Goal: Find specific page/section: Find specific page/section

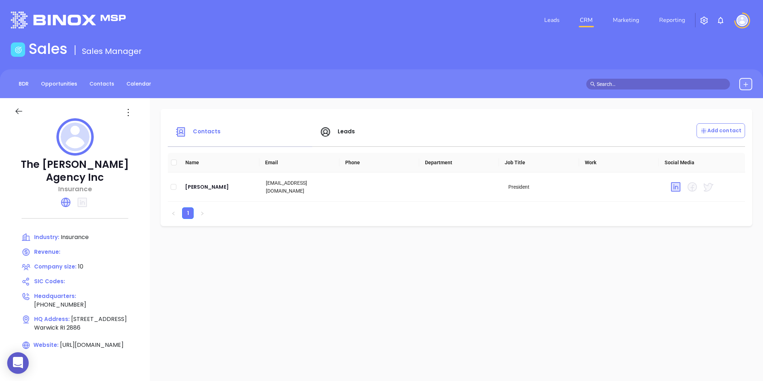
scroll to position [20, 0]
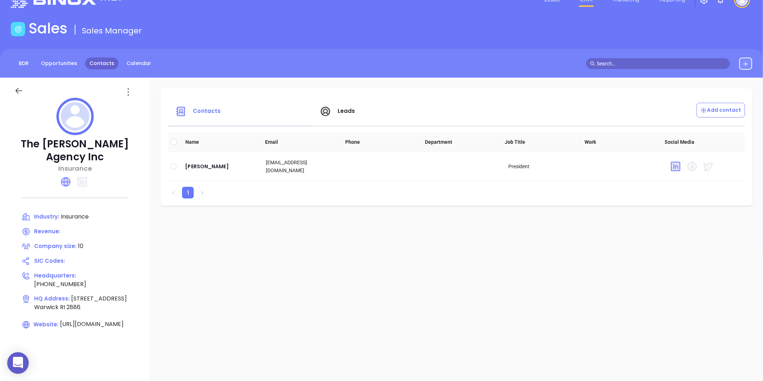
click at [112, 64] on link "Contacts" at bounding box center [101, 63] width 33 height 12
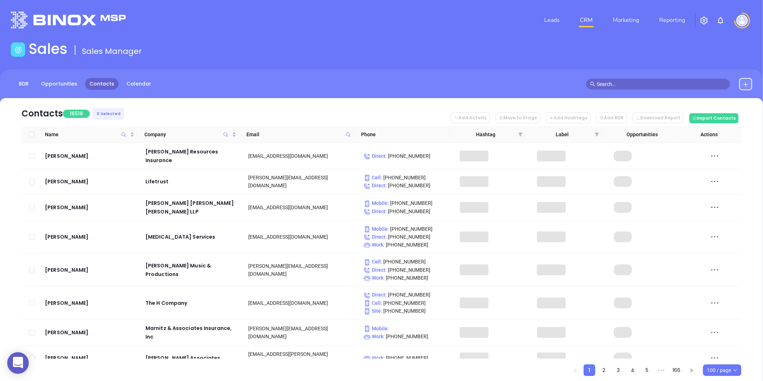
click at [346, 133] on icon at bounding box center [347, 134] width 5 height 5
paste input "[DOMAIN_NAME]"
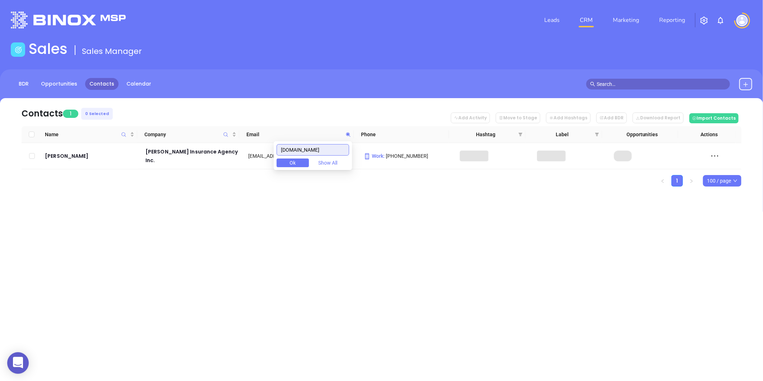
drag, startPoint x: 285, startPoint y: 152, endPoint x: 336, endPoint y: 151, distance: 51.7
click at [336, 151] on input "[DOMAIN_NAME]" at bounding box center [312, 149] width 73 height 11
type input "[DOMAIN_NAME]"
click at [176, 189] on div "Contacts 1 0 Selected Add Activity Move to Stage Add Hashtags Add BDR Download …" at bounding box center [381, 154] width 763 height 113
click at [70, 156] on div "[PERSON_NAME]" at bounding box center [90, 156] width 90 height 9
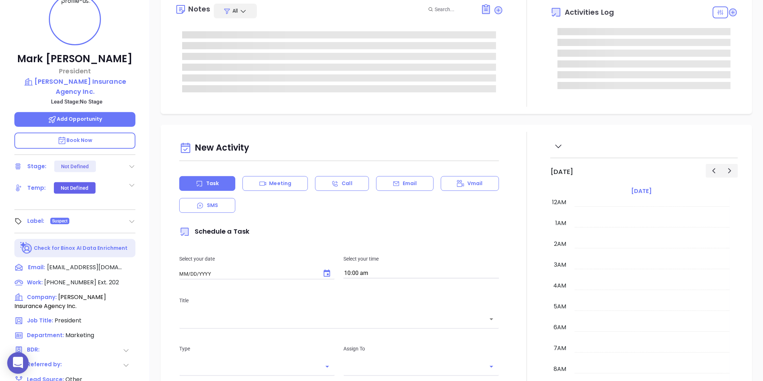
type input "[DATE]"
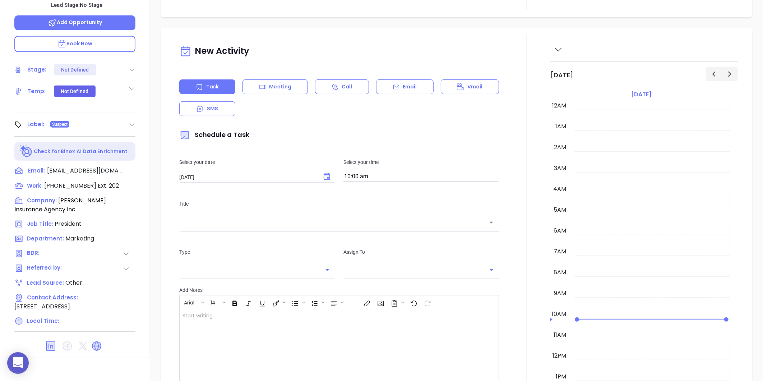
scroll to position [220, 0]
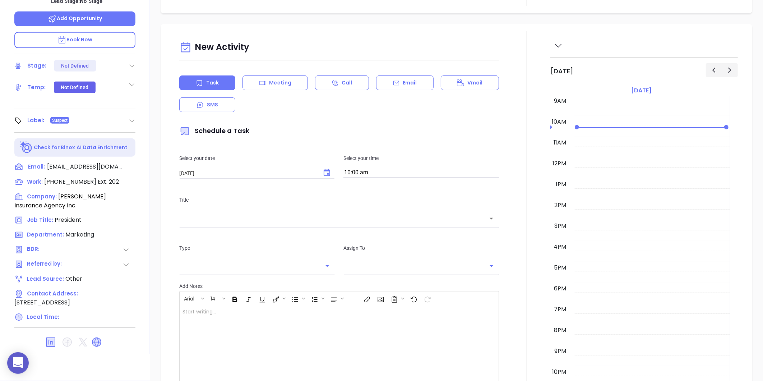
type input "[PERSON_NAME]"
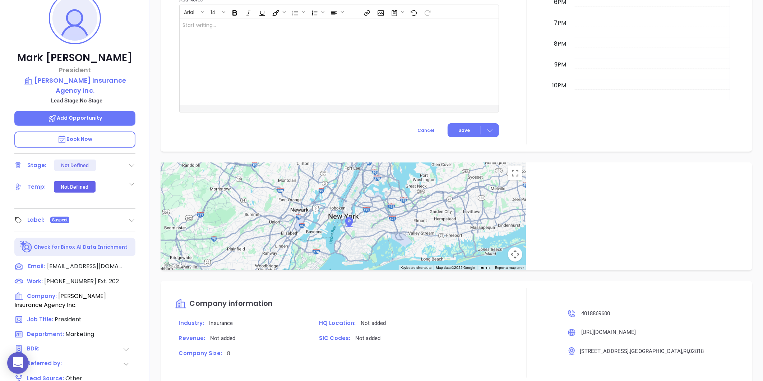
scroll to position [20, 0]
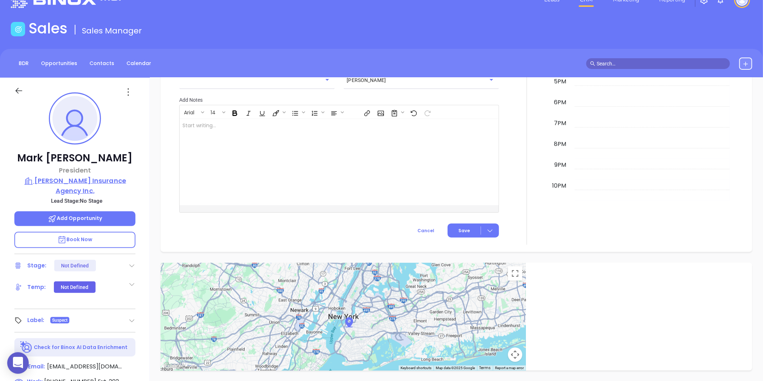
click at [69, 182] on p "[PERSON_NAME] Insurance Agency Inc." at bounding box center [74, 186] width 121 height 20
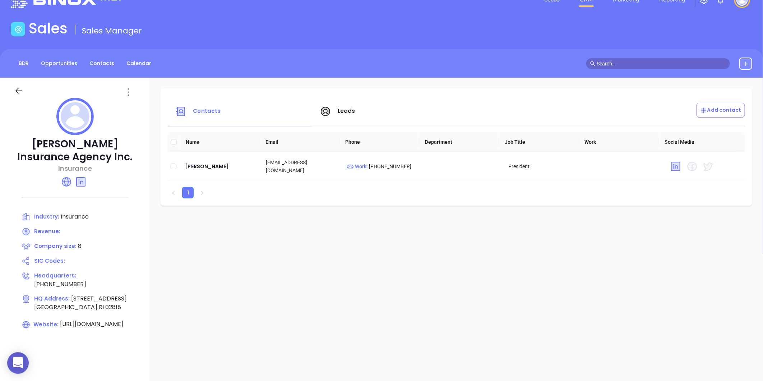
click at [23, 94] on icon at bounding box center [18, 90] width 9 height 9
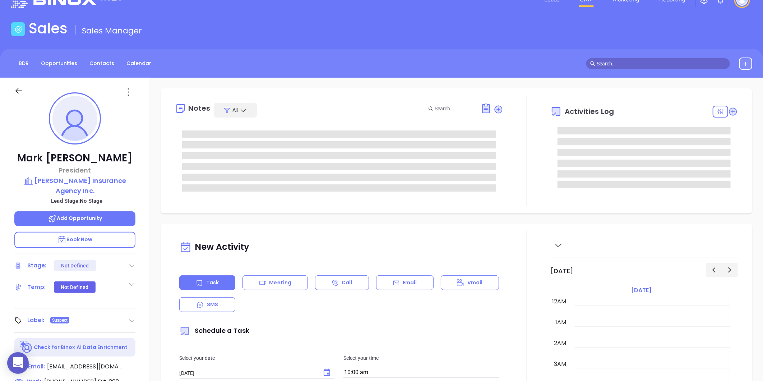
scroll to position [188, 0]
type input "[PERSON_NAME]"
click at [134, 317] on icon at bounding box center [131, 320] width 7 height 7
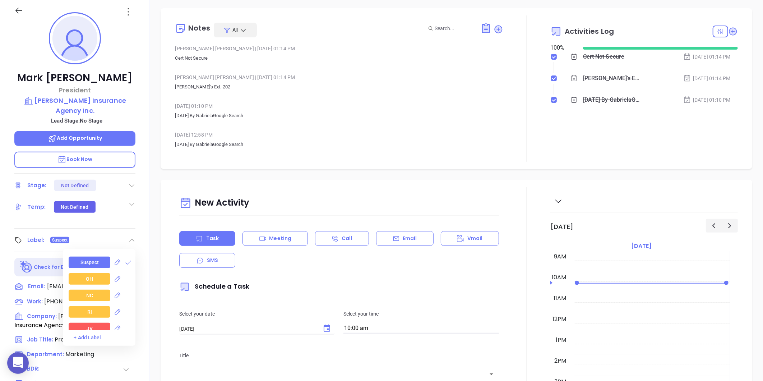
scroll to position [1026, 0]
click at [121, 290] on div "Suspect" at bounding box center [102, 295] width 67 height 11
click at [124, 290] on div "Suspect" at bounding box center [102, 295] width 67 height 11
click at [125, 292] on icon at bounding box center [128, 295] width 7 height 7
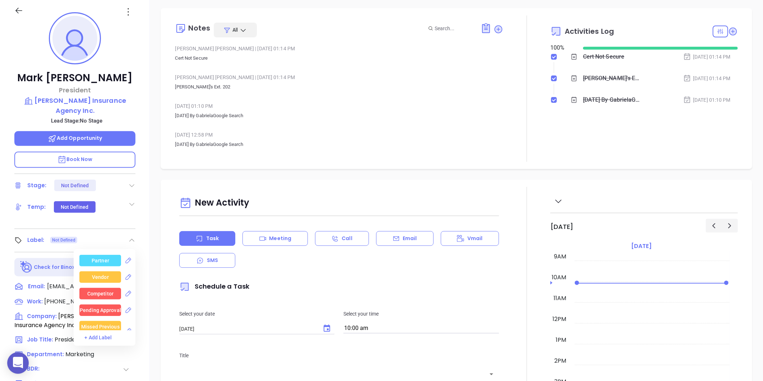
scroll to position [0, 0]
click at [92, 255] on div "Prospect" at bounding box center [100, 260] width 21 height 11
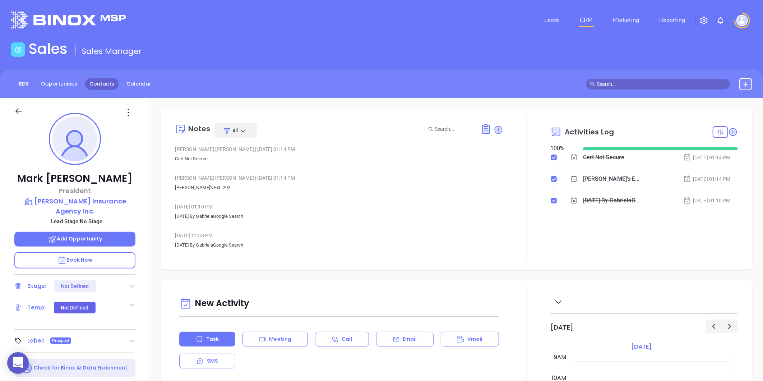
click at [103, 81] on link "Contacts" at bounding box center [101, 84] width 33 height 12
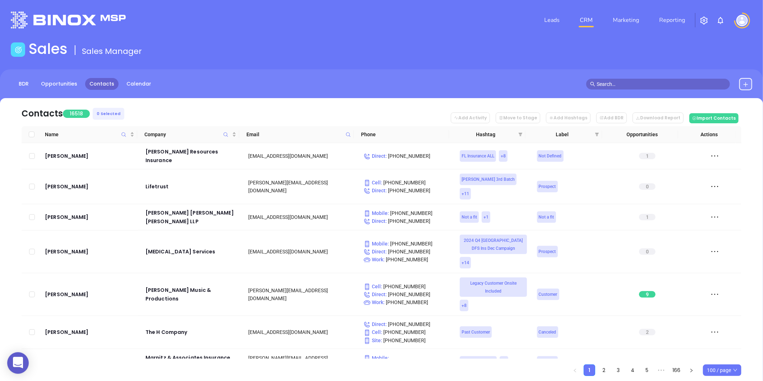
click at [344, 132] on span at bounding box center [348, 134] width 8 height 11
paste input "[DOMAIN_NAME]"
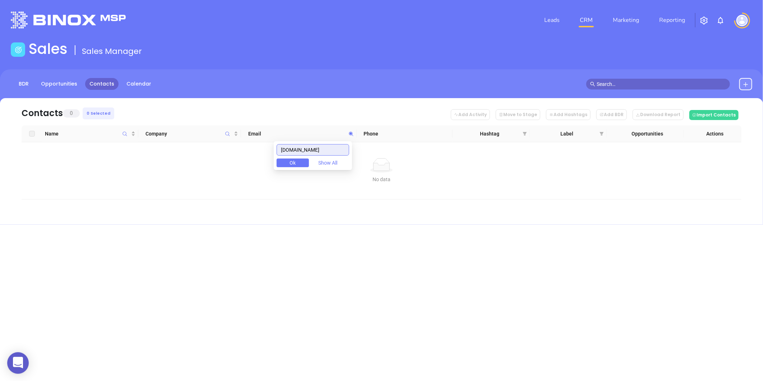
type input "[DOMAIN_NAME]"
drag, startPoint x: 344, startPoint y: 149, endPoint x: 260, endPoint y: 163, distance: 84.9
click at [260, 163] on body "0 Leads CRM Marketing Reporting Financial Leads Leads Sales Sales Manager BDR O…" at bounding box center [381, 190] width 763 height 381
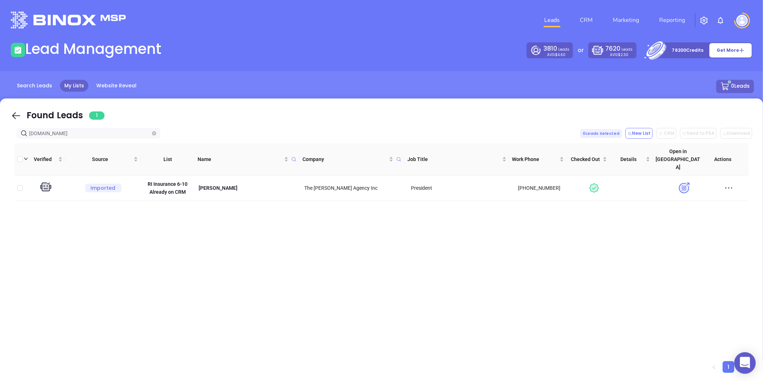
click at [155, 131] on icon "close-circle" at bounding box center [154, 133] width 4 height 4
type input "[DOMAIN_NAME]"
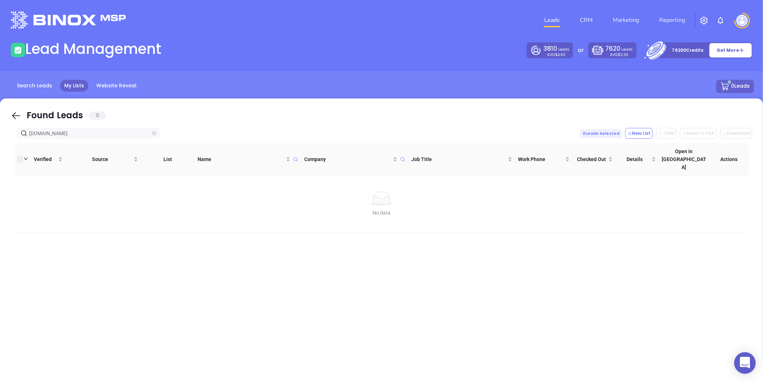
click at [154, 132] on icon "close-circle" at bounding box center [154, 133] width 4 height 4
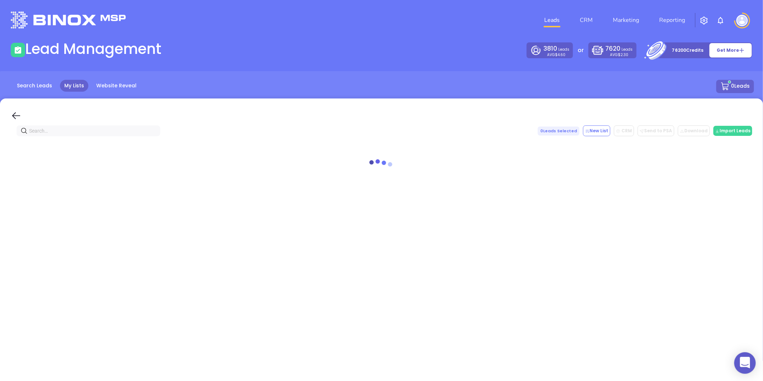
paste input "[DOMAIN_NAME]"
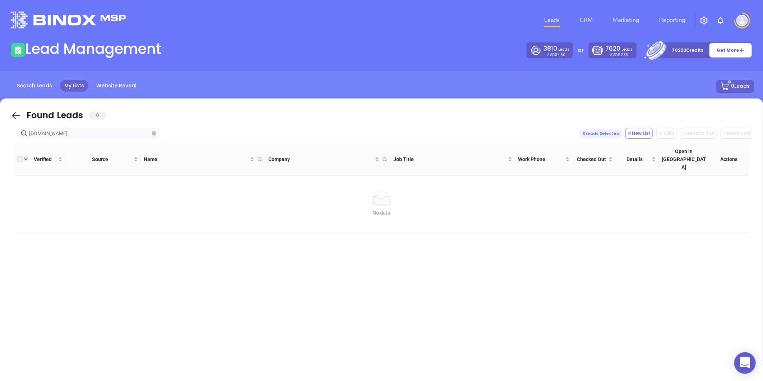
type input "[DOMAIN_NAME]"
